Goal: Obtain resource: Obtain resource

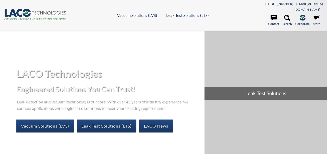
select select "Language Translate Widget"
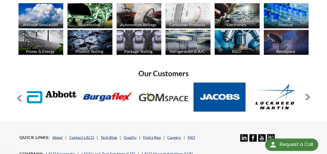
scroll to position [368, 0]
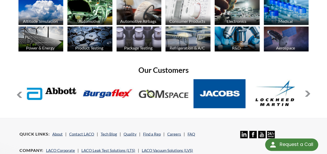
click at [308, 91] on button at bounding box center [307, 94] width 6 height 6
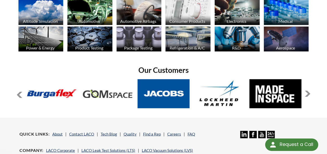
click at [308, 91] on button at bounding box center [307, 94] width 6 height 6
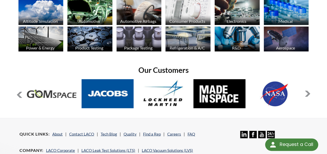
click at [308, 91] on button at bounding box center [307, 94] width 6 height 6
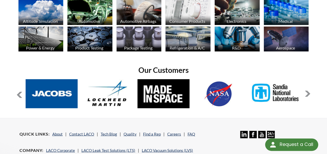
click at [308, 91] on button at bounding box center [307, 94] width 6 height 6
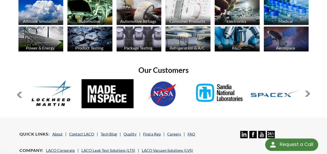
click at [308, 91] on button at bounding box center [307, 94] width 6 height 6
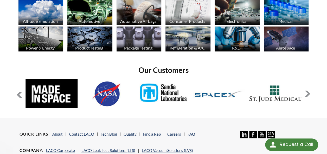
click at [308, 91] on button at bounding box center [307, 94] width 6 height 6
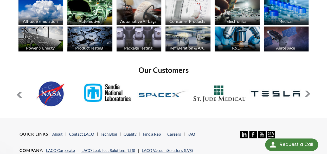
click at [308, 91] on button at bounding box center [307, 94] width 6 height 6
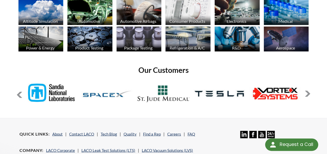
click at [308, 91] on button at bounding box center [307, 94] width 6 height 6
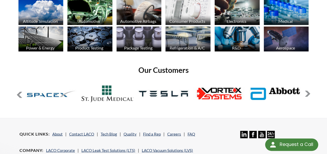
click at [308, 91] on button at bounding box center [307, 94] width 6 height 6
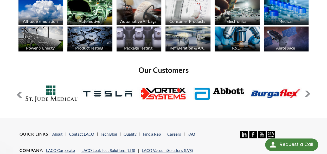
click at [308, 91] on button at bounding box center [307, 94] width 6 height 6
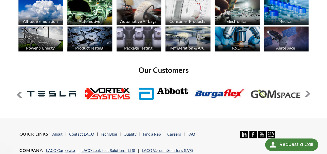
click at [308, 91] on button at bounding box center [307, 94] width 6 height 6
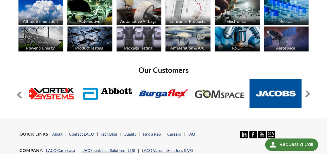
click at [308, 91] on button at bounding box center [307, 94] width 6 height 6
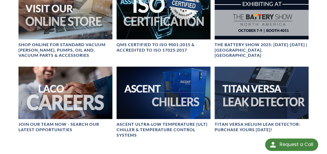
scroll to position [194, 0]
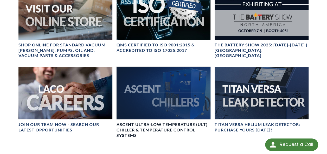
click at [165, 100] on div at bounding box center [164, 93] width 94 height 53
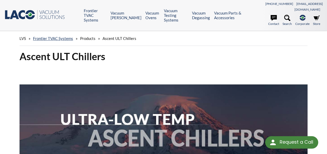
select select "Language Translate Widget"
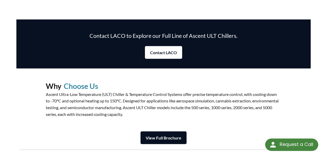
scroll to position [613, 0]
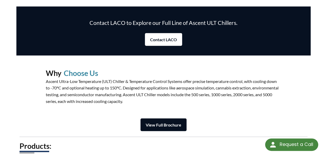
click at [167, 123] on strong "View Full Brochure" at bounding box center [164, 125] width 36 height 5
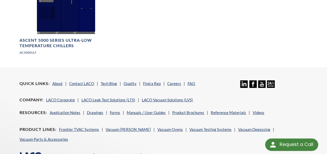
scroll to position [884, 0]
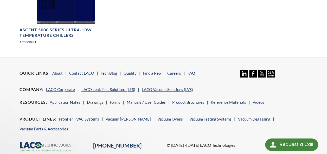
click at [96, 100] on link "Drawings" at bounding box center [95, 102] width 16 height 5
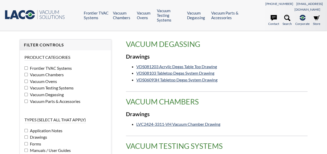
select select "Language Translate Widget"
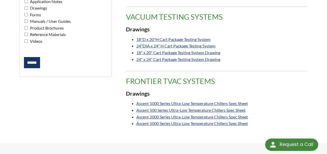
scroll to position [135, 0]
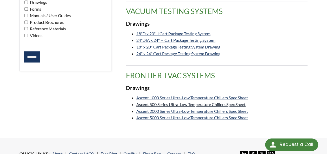
click at [221, 102] on link "Ascent 500 Series Ultra-Low Temperature Chillers Spec Sheet" at bounding box center [190, 104] width 109 height 5
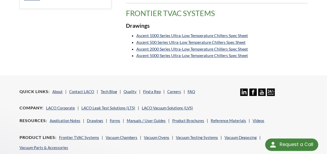
scroll to position [208, 0]
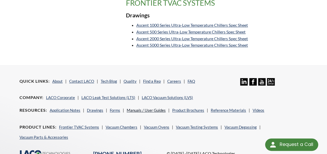
click at [149, 108] on link "Manuals / User Guides" at bounding box center [146, 110] width 39 height 5
click at [227, 108] on link "Reference Materials" at bounding box center [228, 110] width 35 height 5
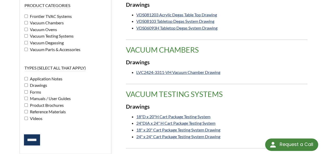
scroll to position [42, 0]
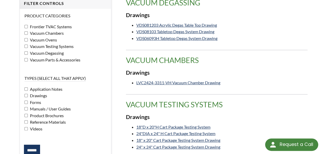
click at [24, 145] on input "******" at bounding box center [32, 150] width 16 height 11
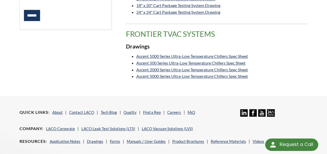
scroll to position [184, 0]
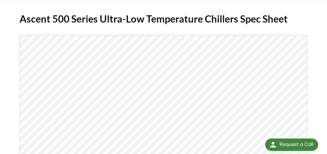
scroll to position [21, 0]
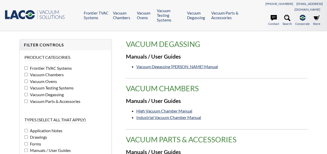
select select "Language Translate Widget"
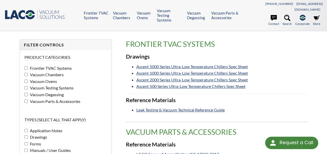
select select "Language Translate Widget"
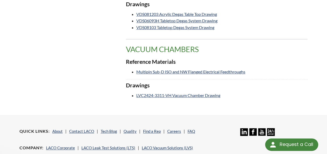
scroll to position [281, 0]
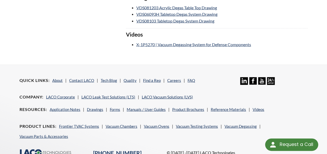
scroll to position [520, 0]
